Goal: Task Accomplishment & Management: Manage account settings

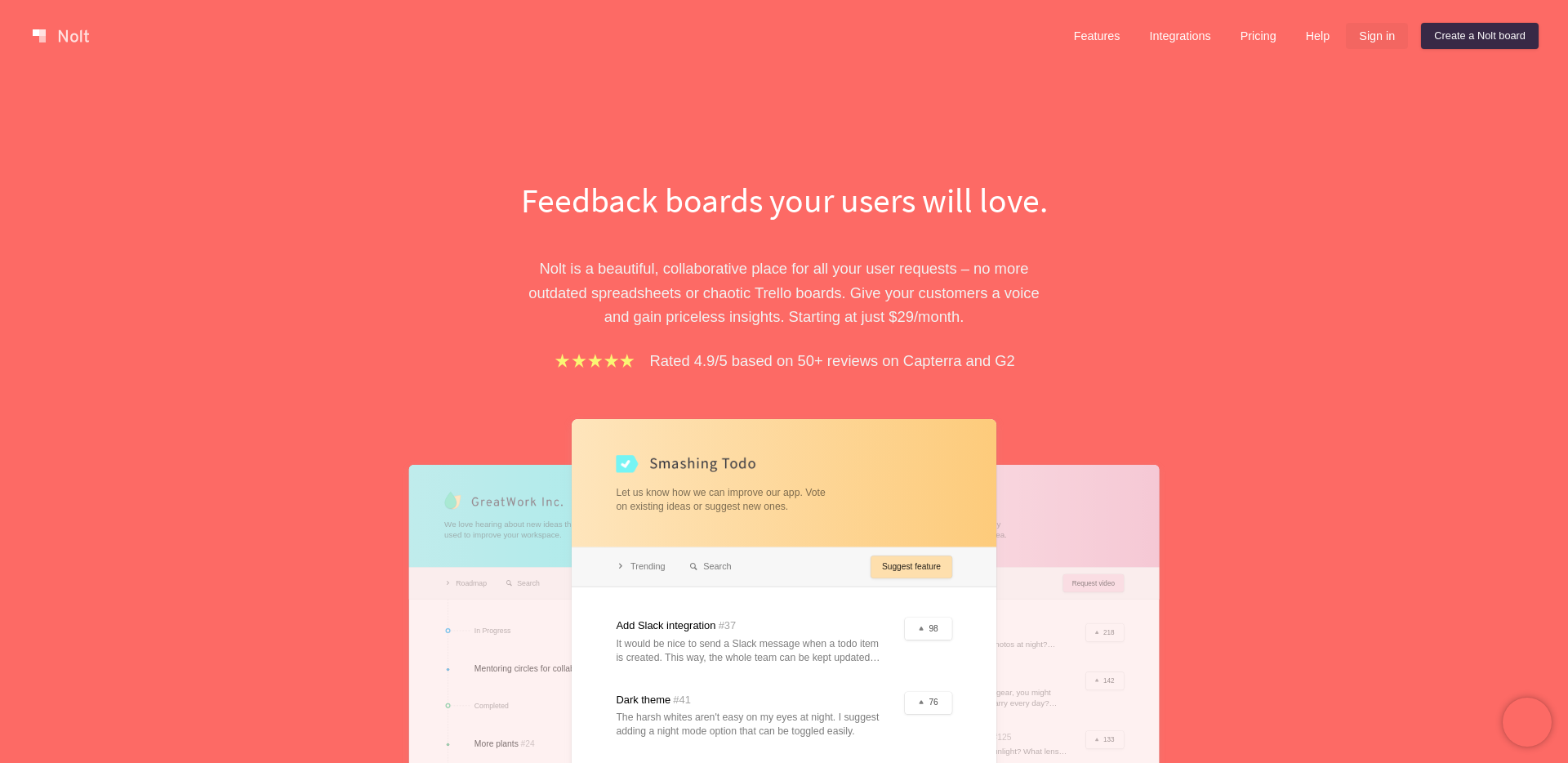
click at [1367, 46] on link "Sign in" at bounding box center [1377, 36] width 62 height 26
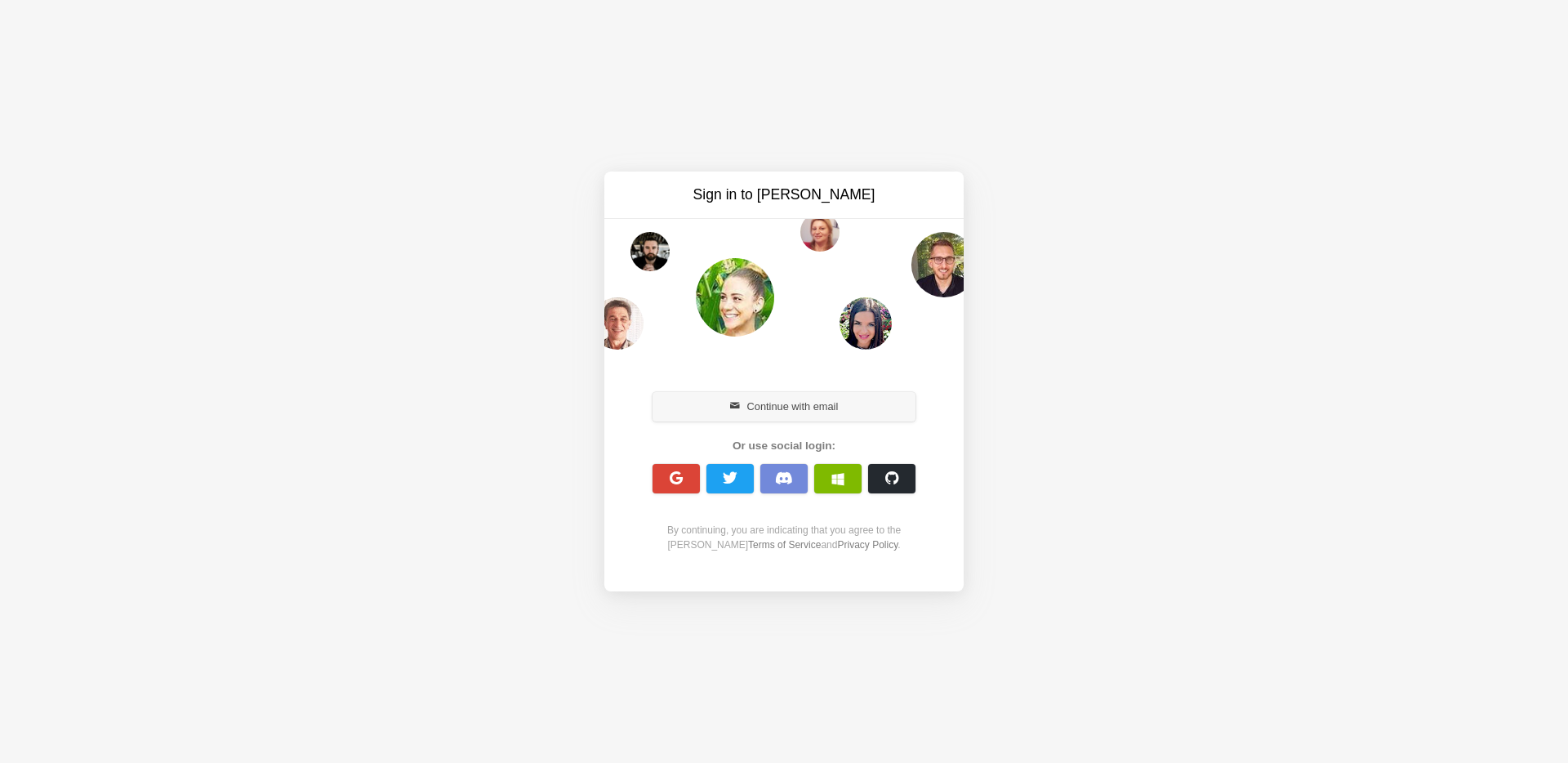
click at [737, 410] on button "Continue with email" at bounding box center [784, 407] width 263 height 29
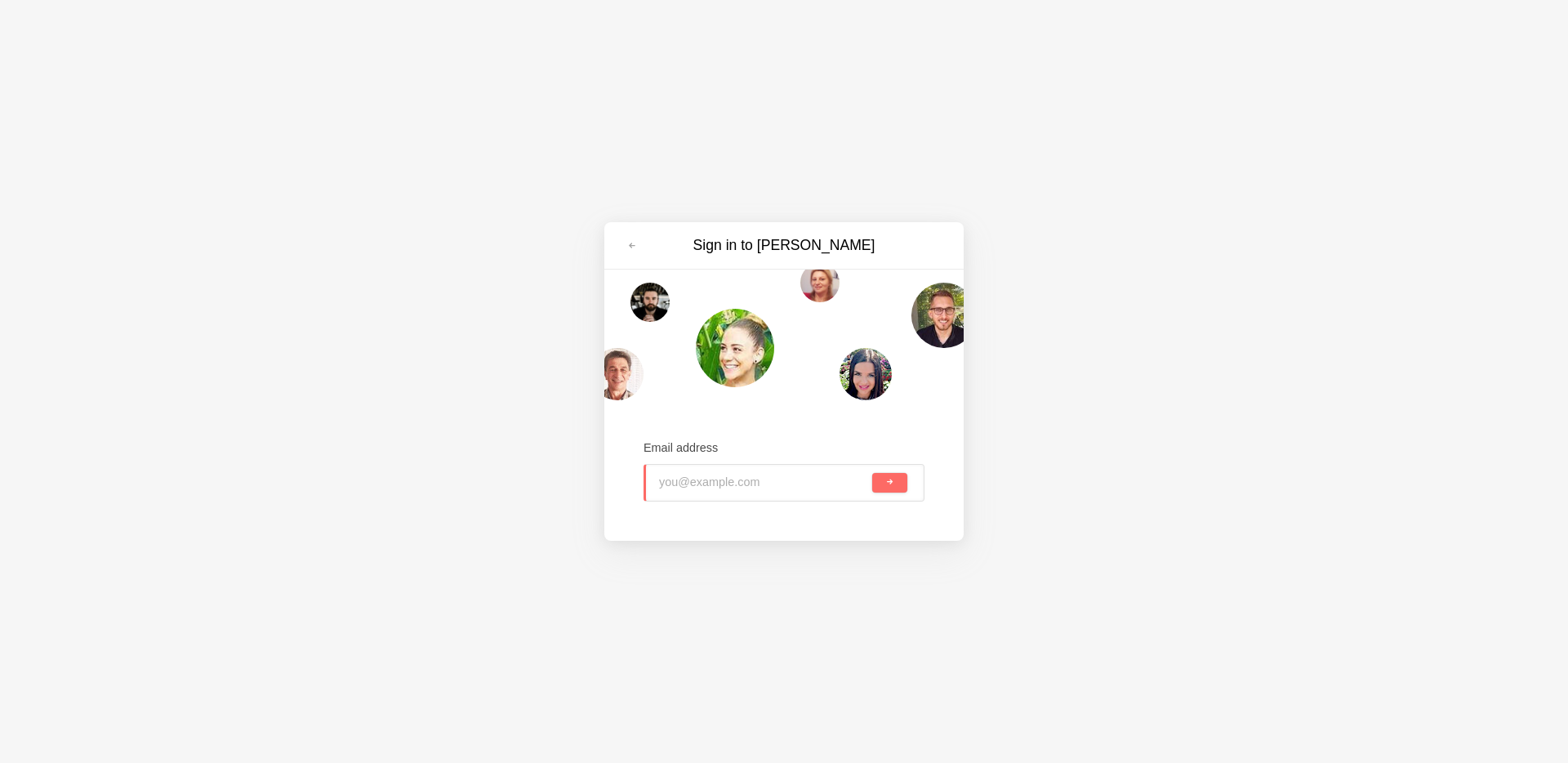
click at [719, 480] on input "email" at bounding box center [764, 482] width 210 height 36
type input "ben@gtowizard.com"
click at [873, 473] on button "submit" at bounding box center [890, 483] width 35 height 19
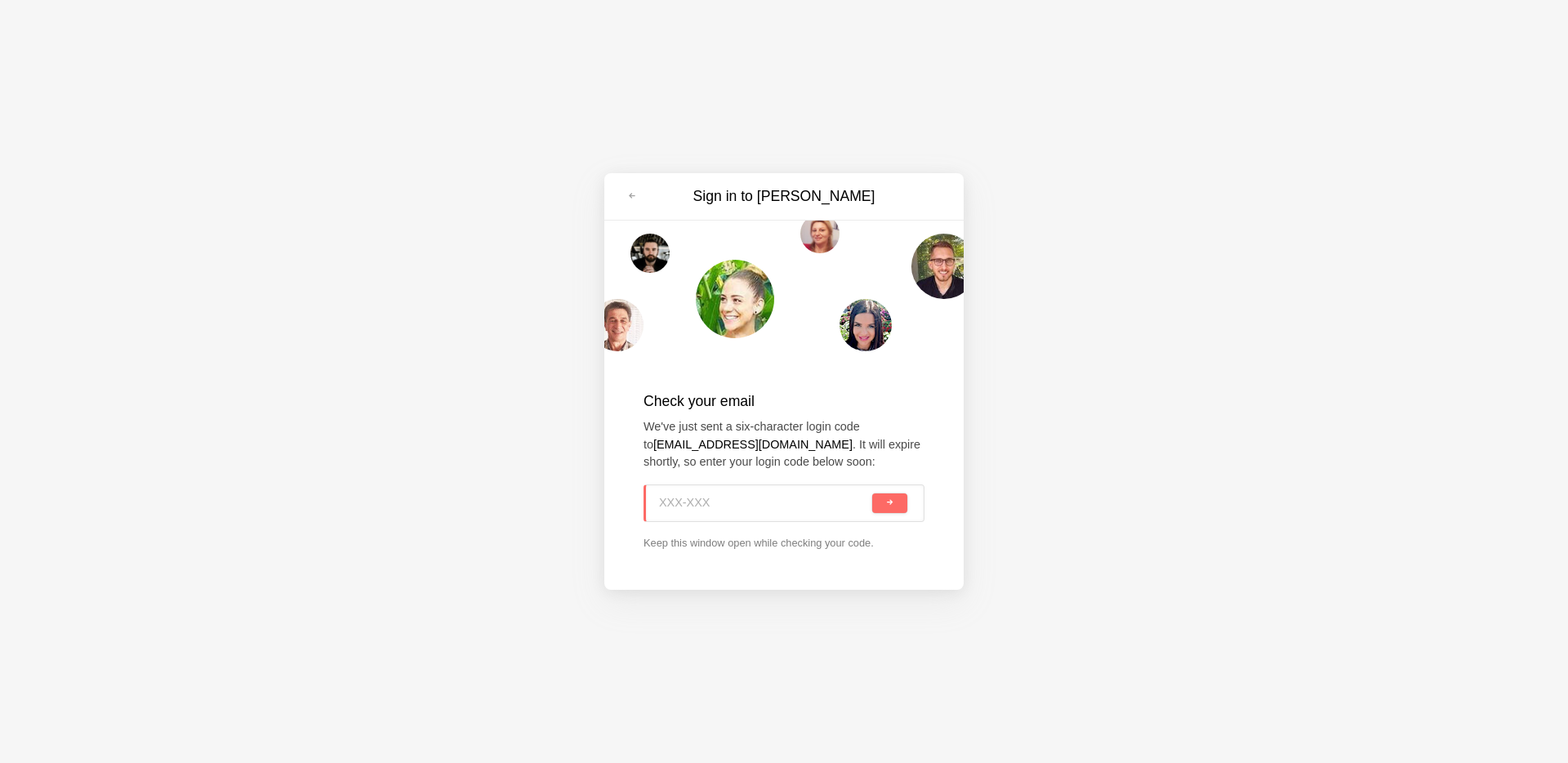
paste input "ZS0-KJB"
type input "ZS0-KJB"
click at [873, 494] on button "submit" at bounding box center [890, 503] width 35 height 19
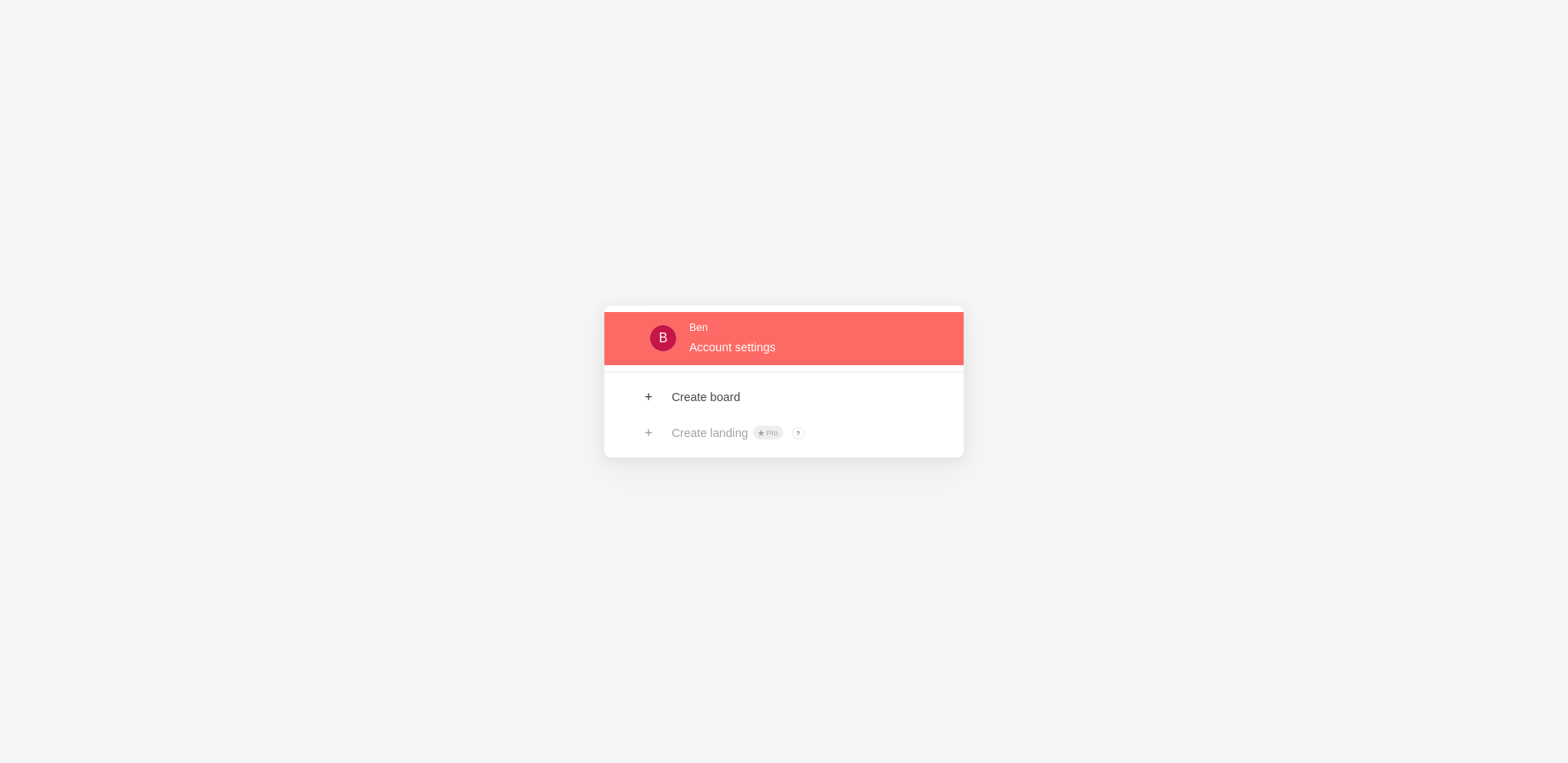
click at [714, 363] on link at bounding box center [784, 338] width 359 height 53
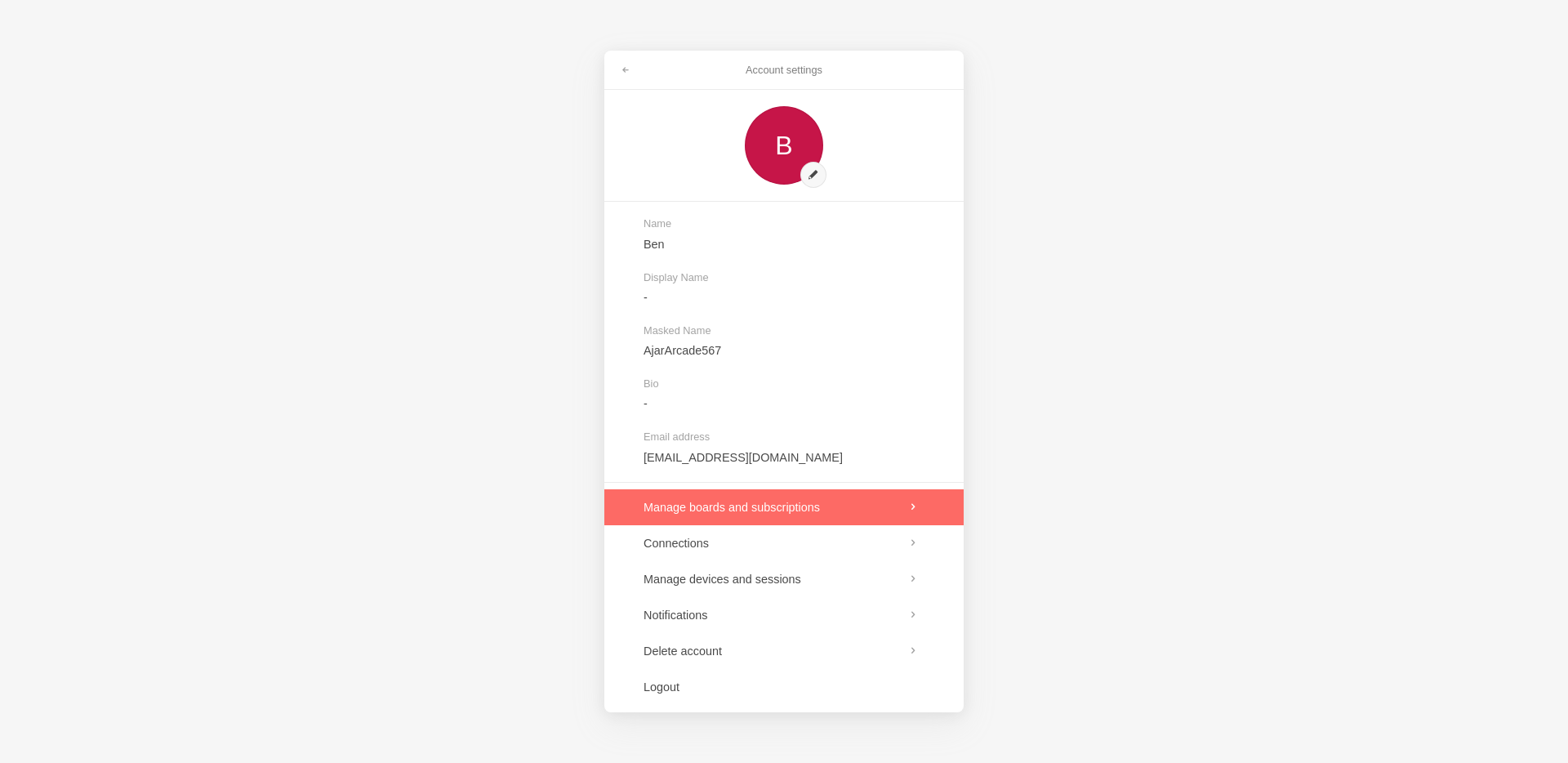
click at [723, 503] on link at bounding box center [784, 507] width 359 height 36
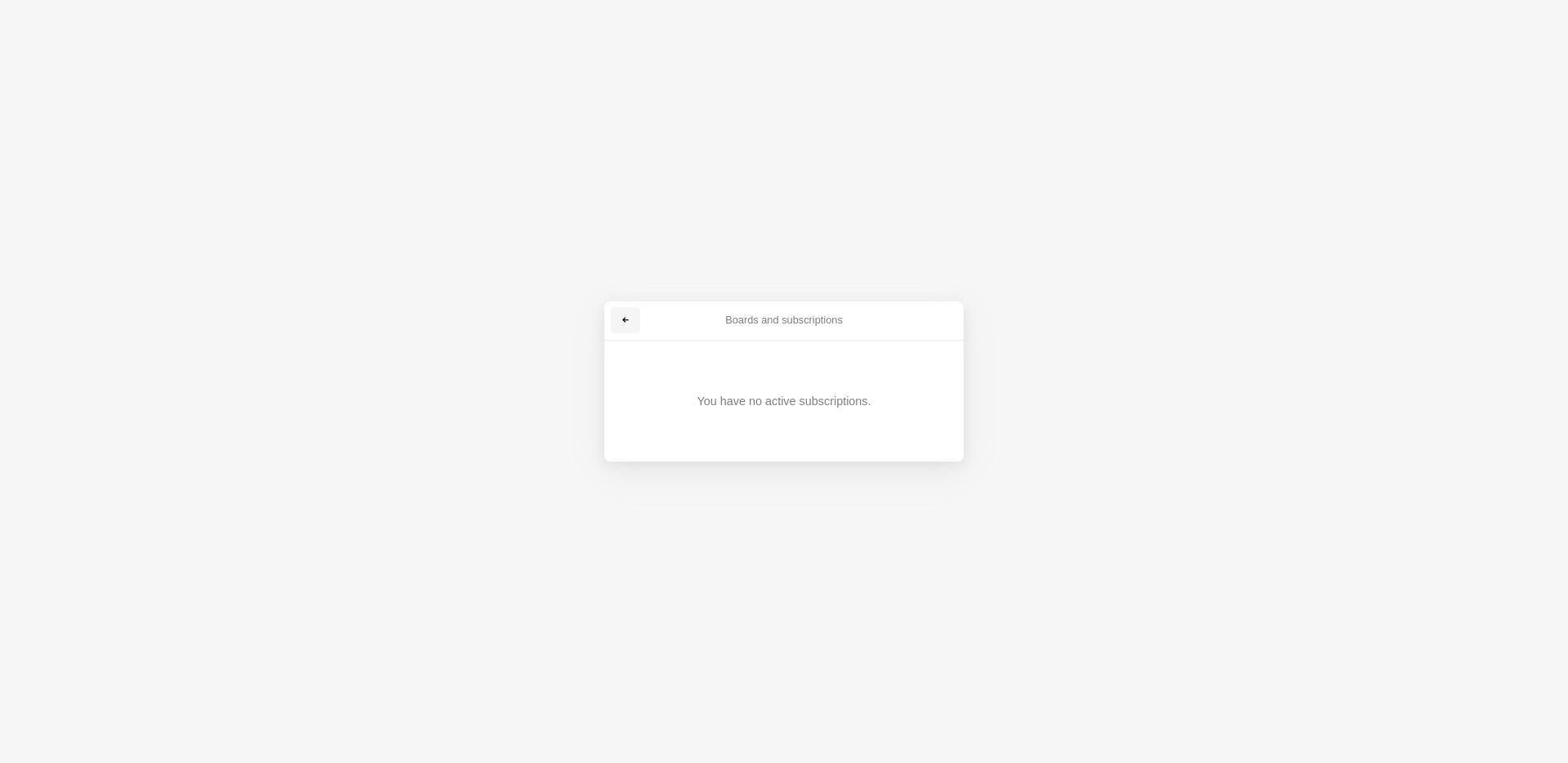
click at [630, 312] on link at bounding box center [626, 320] width 29 height 26
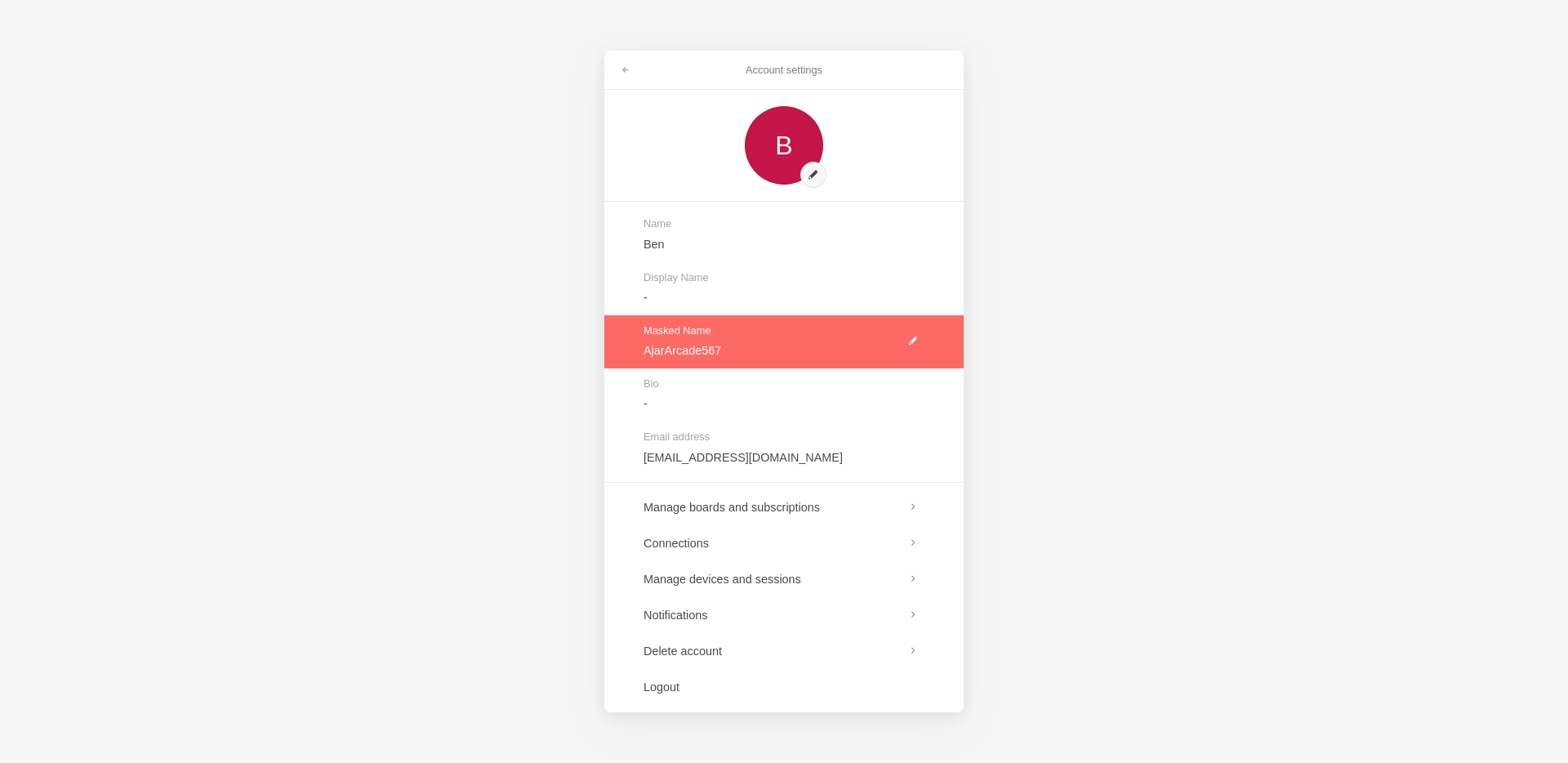
click at [915, 330] on link at bounding box center [784, 342] width 359 height 53
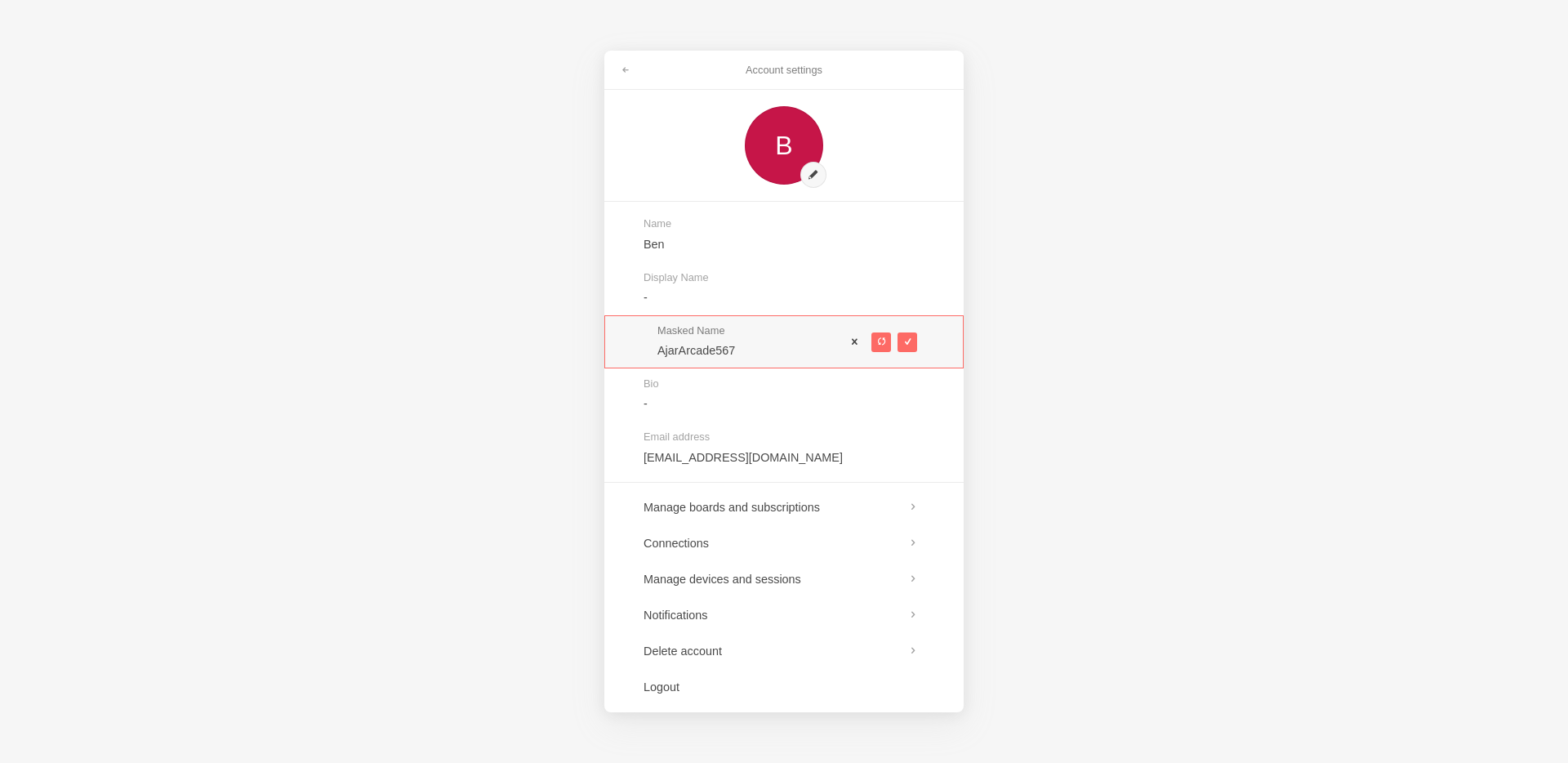
click at [858, 336] on span at bounding box center [855, 342] width 12 height 12
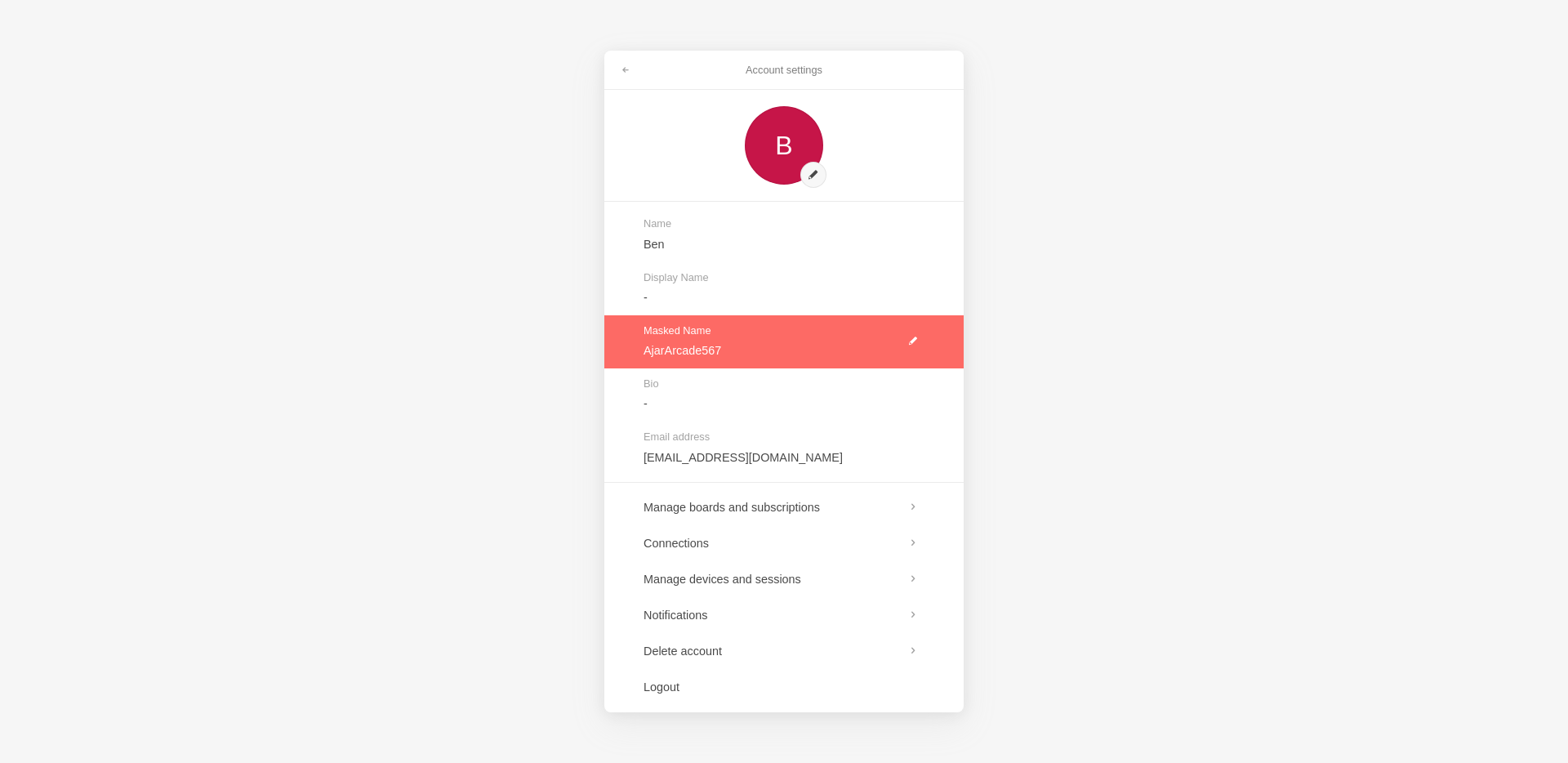
click at [910, 341] on link at bounding box center [784, 342] width 359 height 53
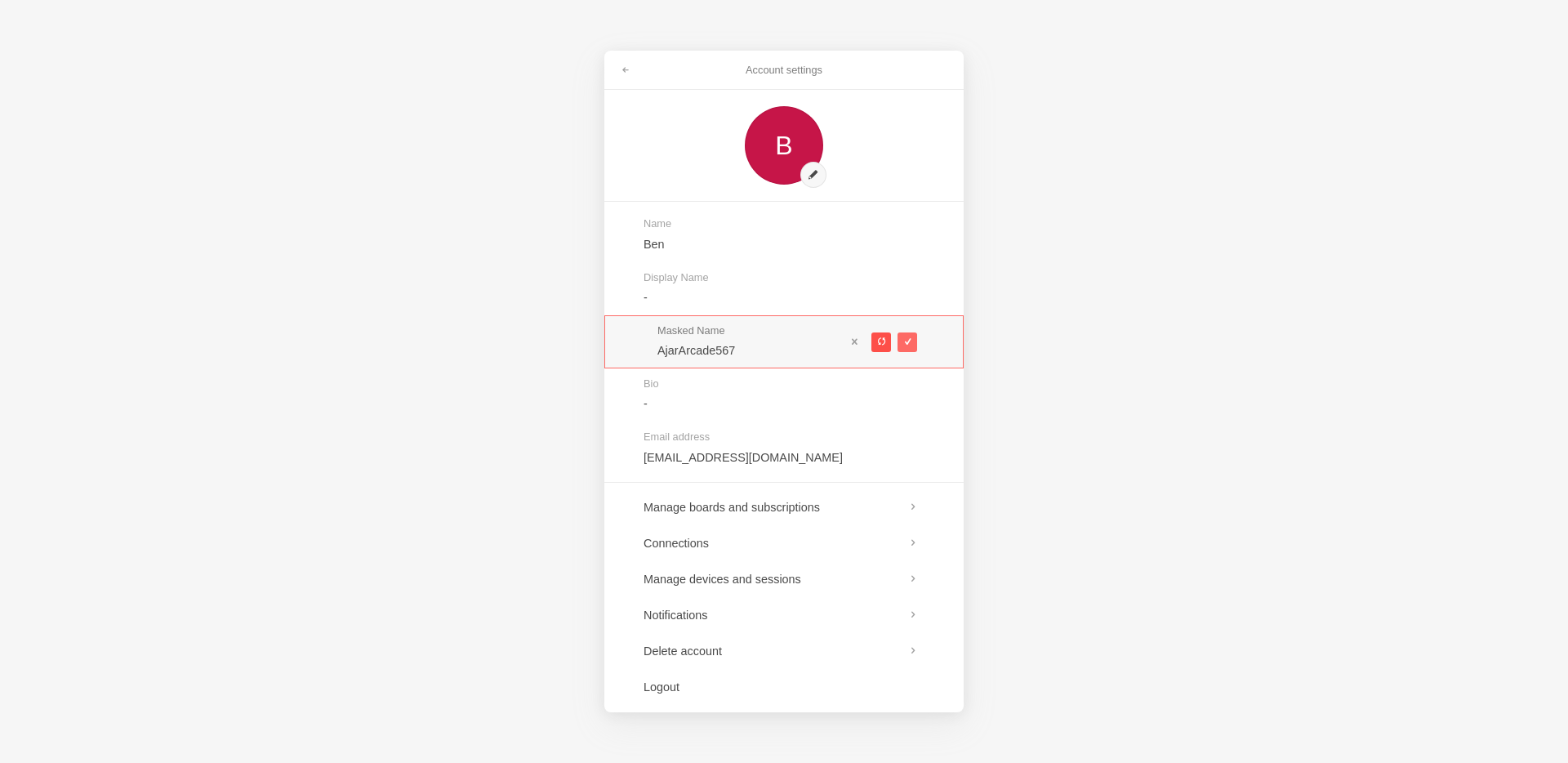
click at [878, 342] on span at bounding box center [881, 341] width 9 height 9
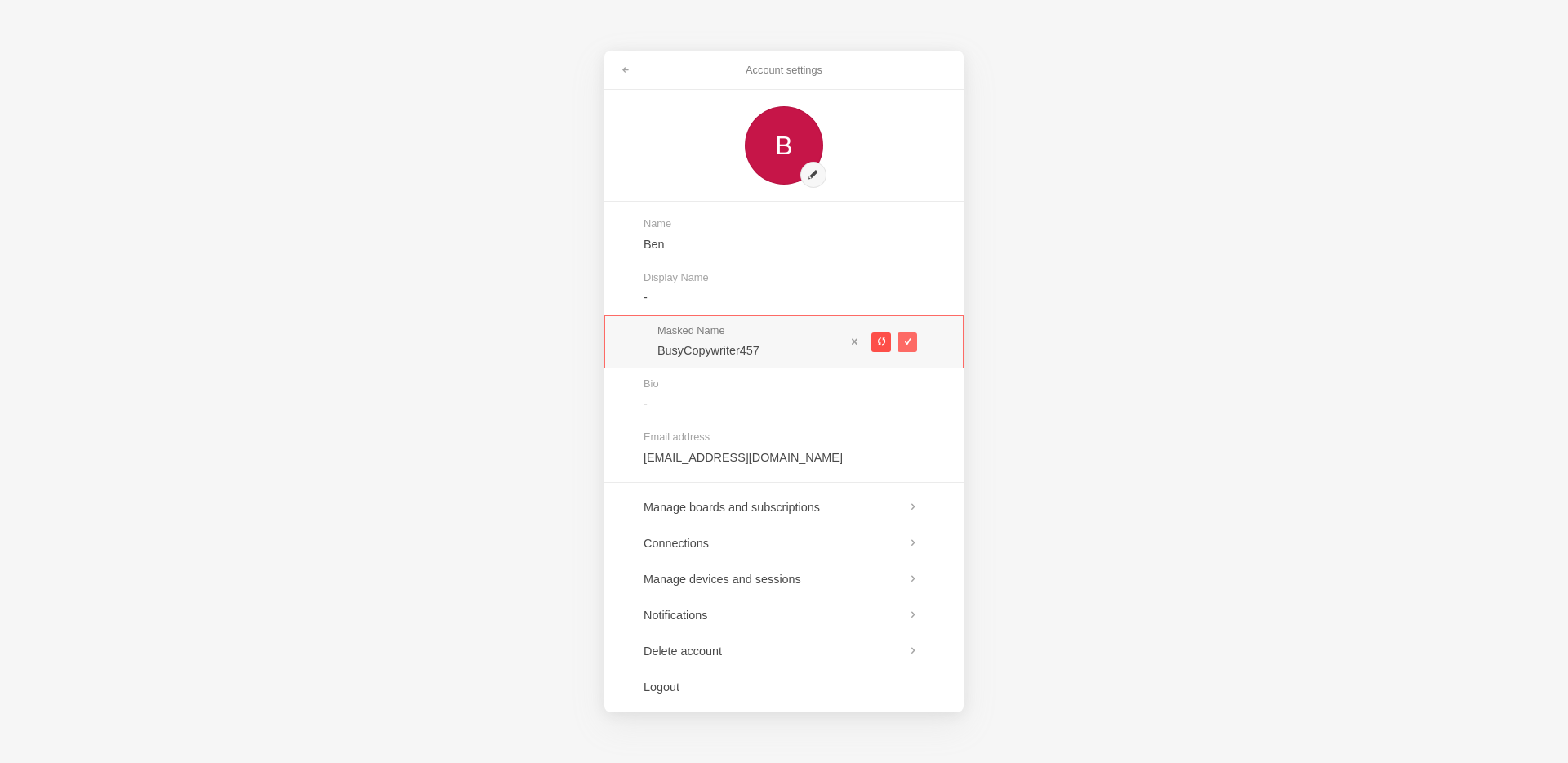
click at [878, 342] on span at bounding box center [881, 341] width 9 height 9
type input "WeightyCut694"
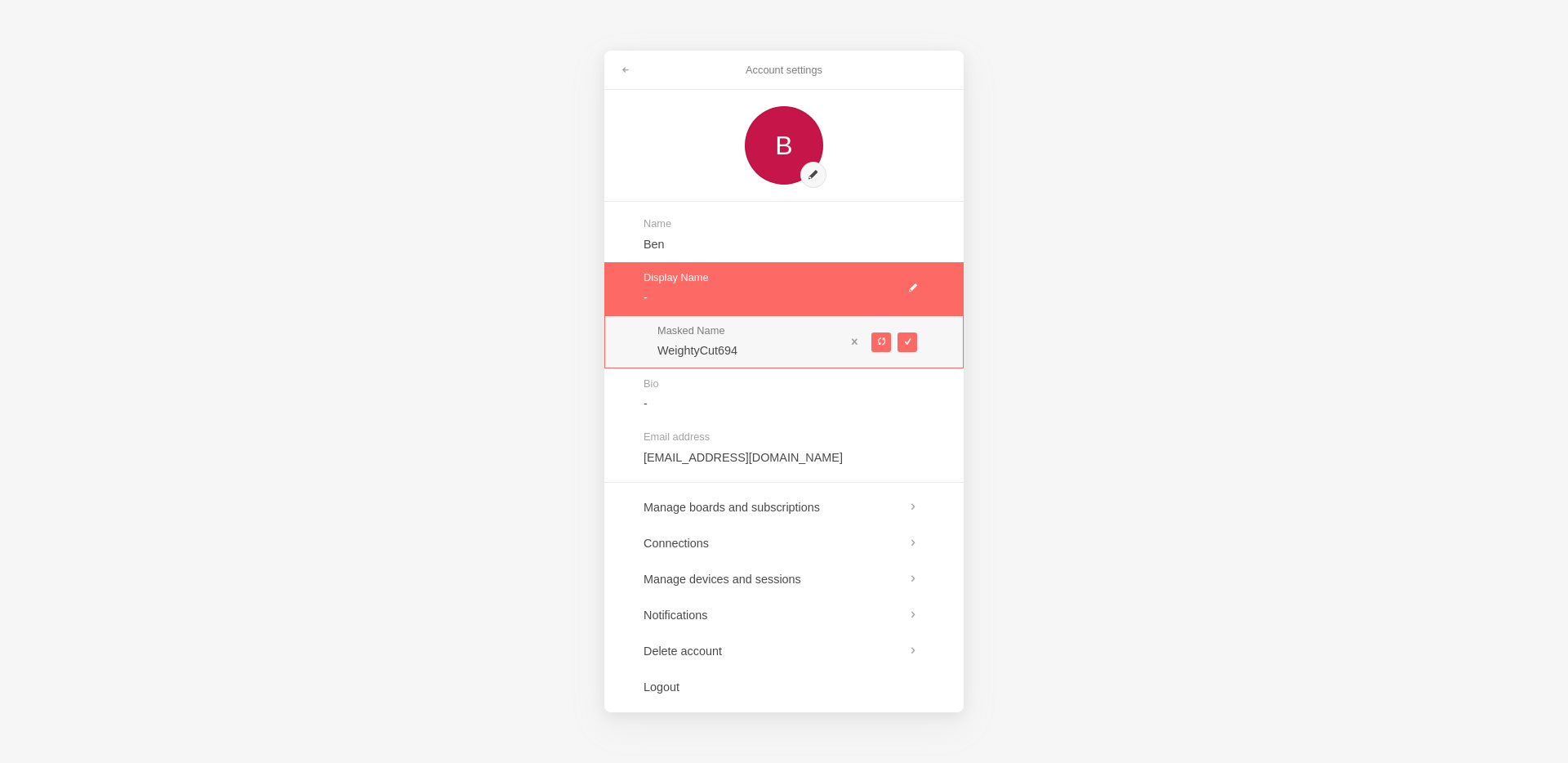
click at [560, 135] on div "Account settings B Name Ben Display Name - Masked Name WeightyCut694 Bio - Emai…" at bounding box center [784, 382] width 1568 height 763
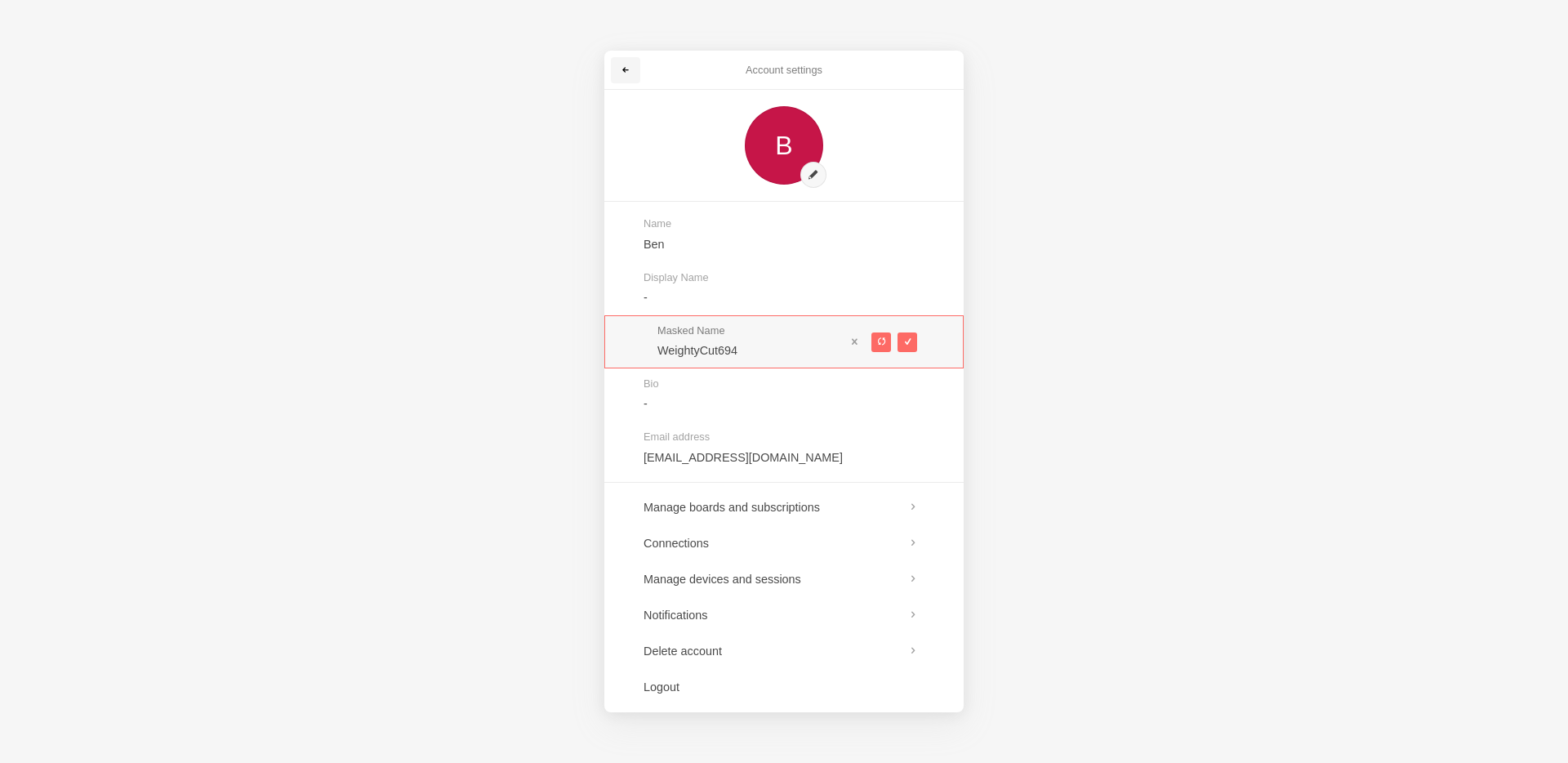
click at [622, 68] on span at bounding box center [626, 71] width 10 height 10
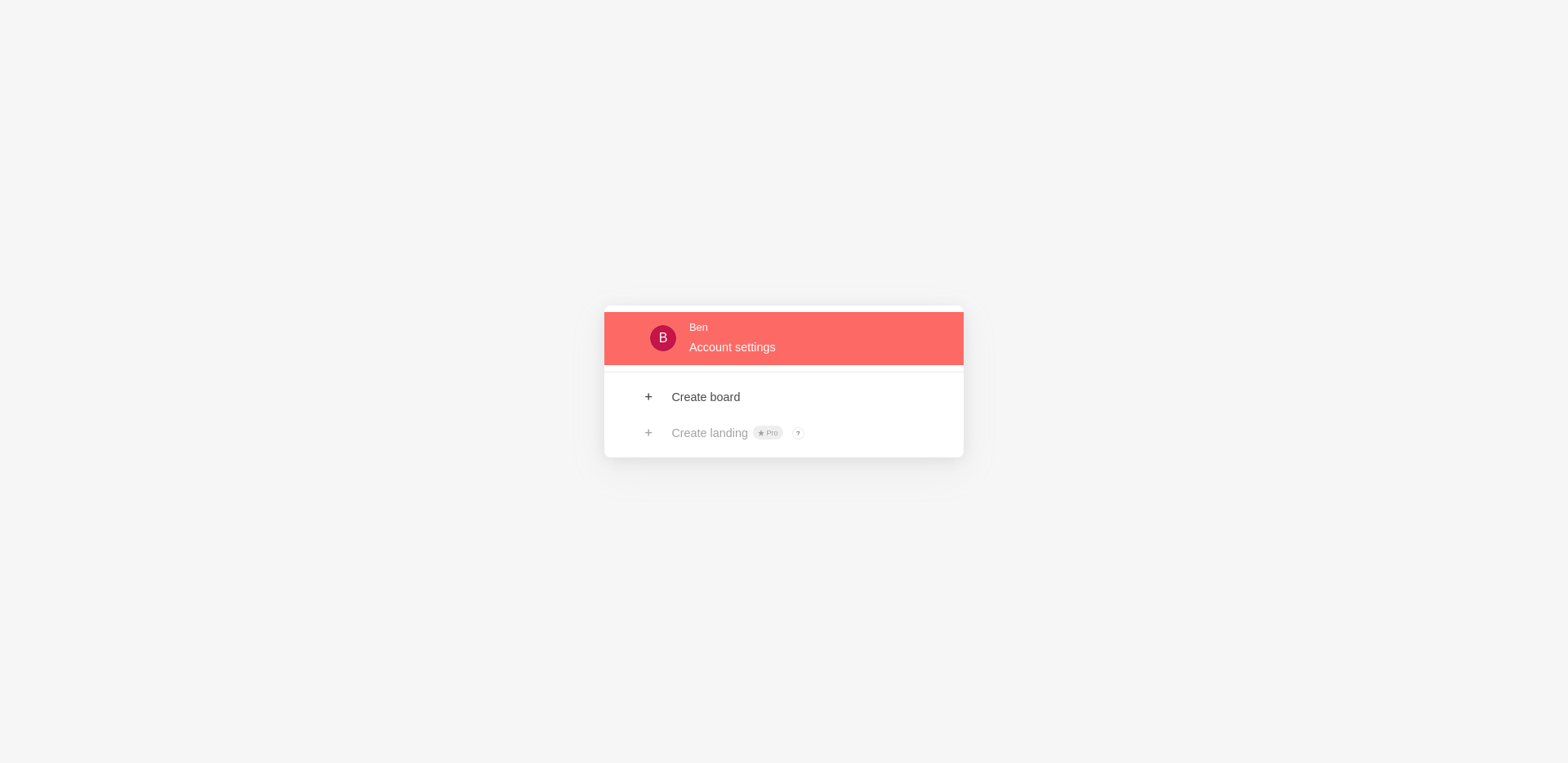
click at [683, 343] on link at bounding box center [784, 338] width 359 height 53
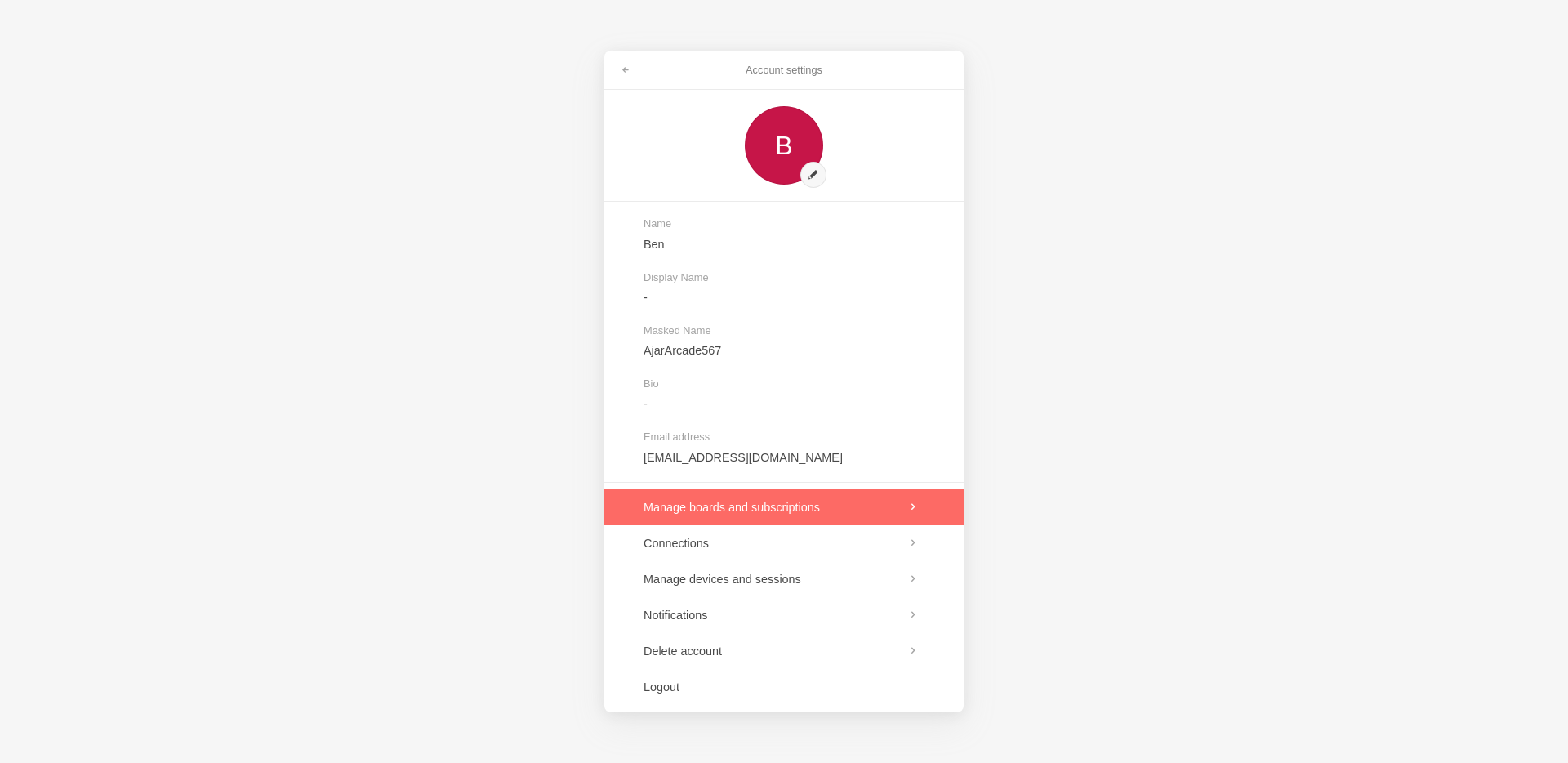
click at [690, 517] on link at bounding box center [784, 507] width 359 height 36
